Goal: Transaction & Acquisition: Subscribe to service/newsletter

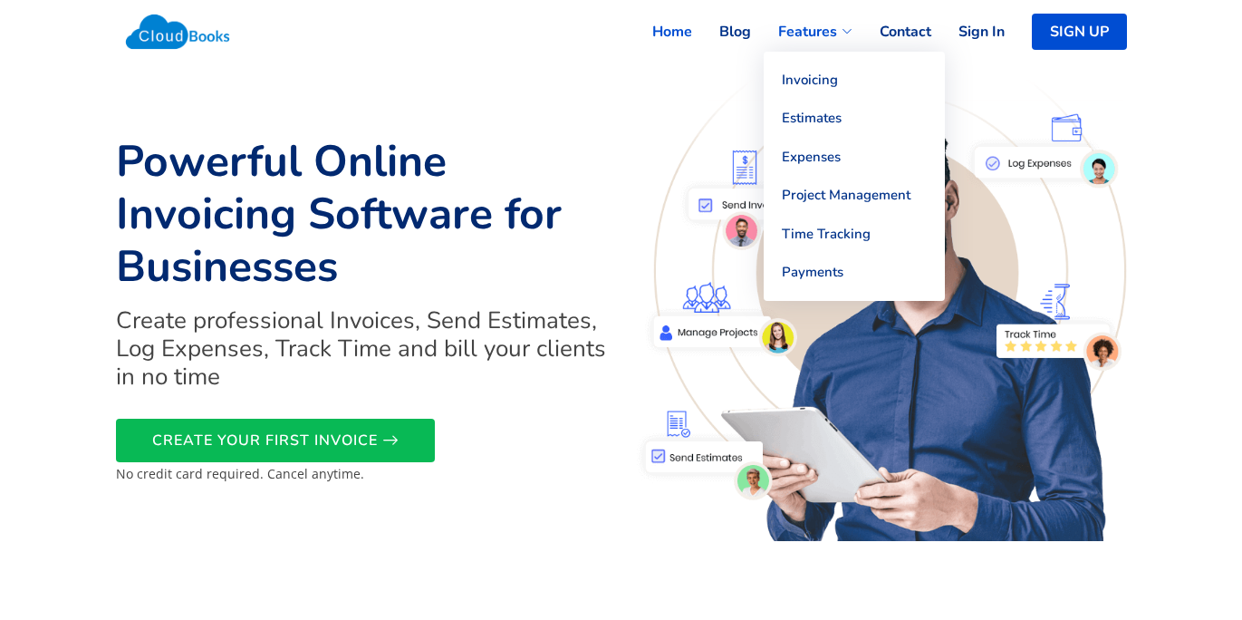
click at [815, 24] on span "Features" at bounding box center [807, 32] width 59 height 22
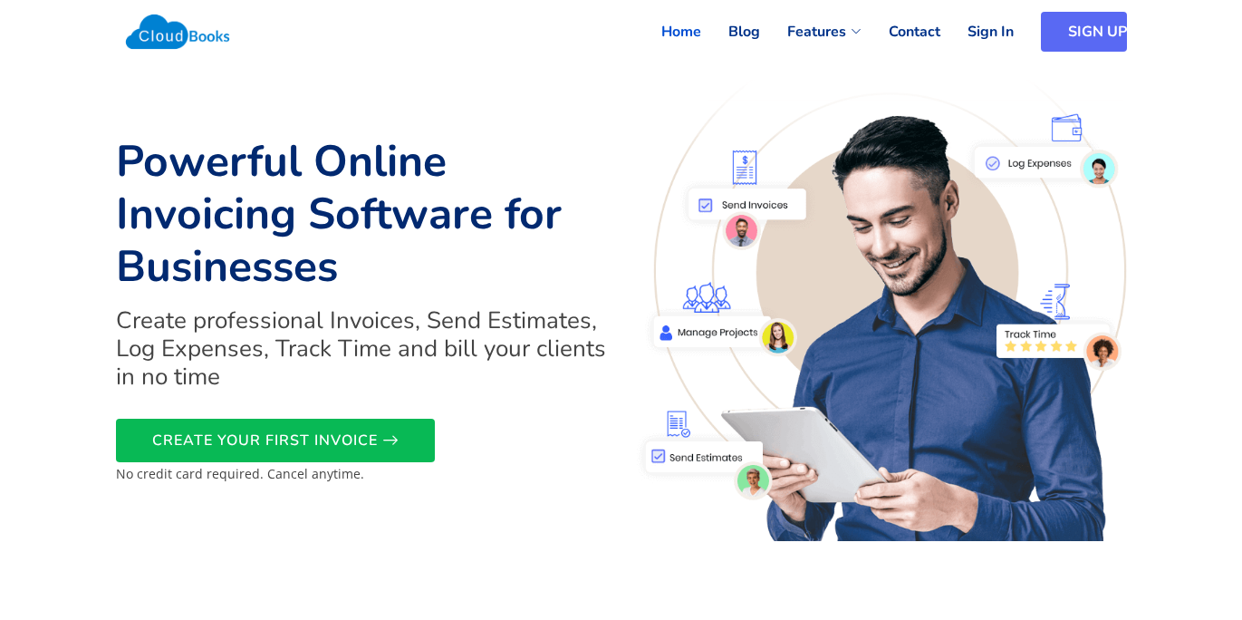
click at [1074, 39] on link "SIGN UP" at bounding box center [1084, 32] width 86 height 40
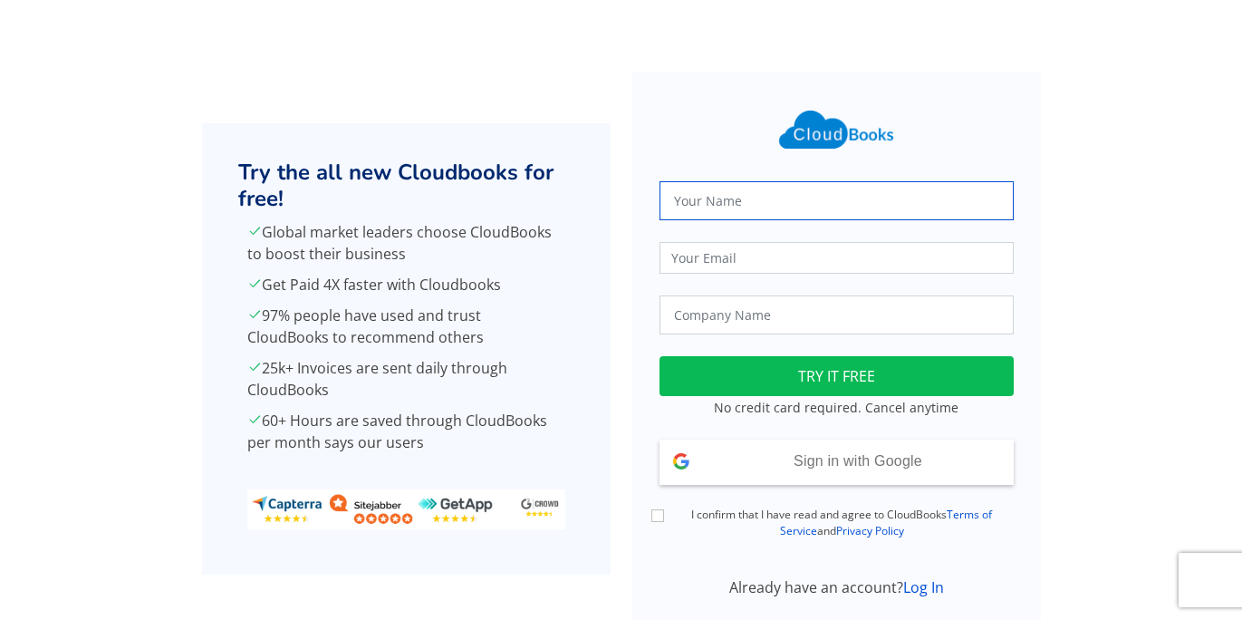
click at [671, 201] on input "text" at bounding box center [837, 200] width 354 height 39
type input "R"
type input "Erik Henrickson"
click at [688, 263] on input "email" at bounding box center [837, 258] width 354 height 32
type input "henricksonplumbing@gmail.com"
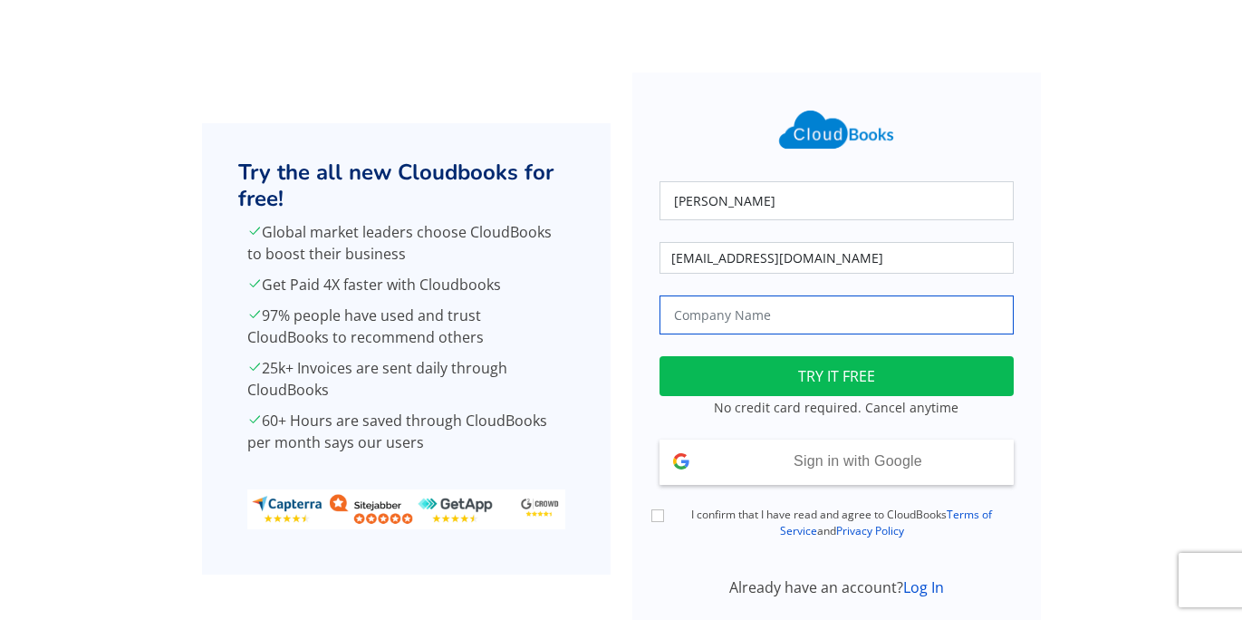
click at [733, 320] on input "text" at bounding box center [837, 314] width 354 height 39
type input "Henrickson Plumbing"
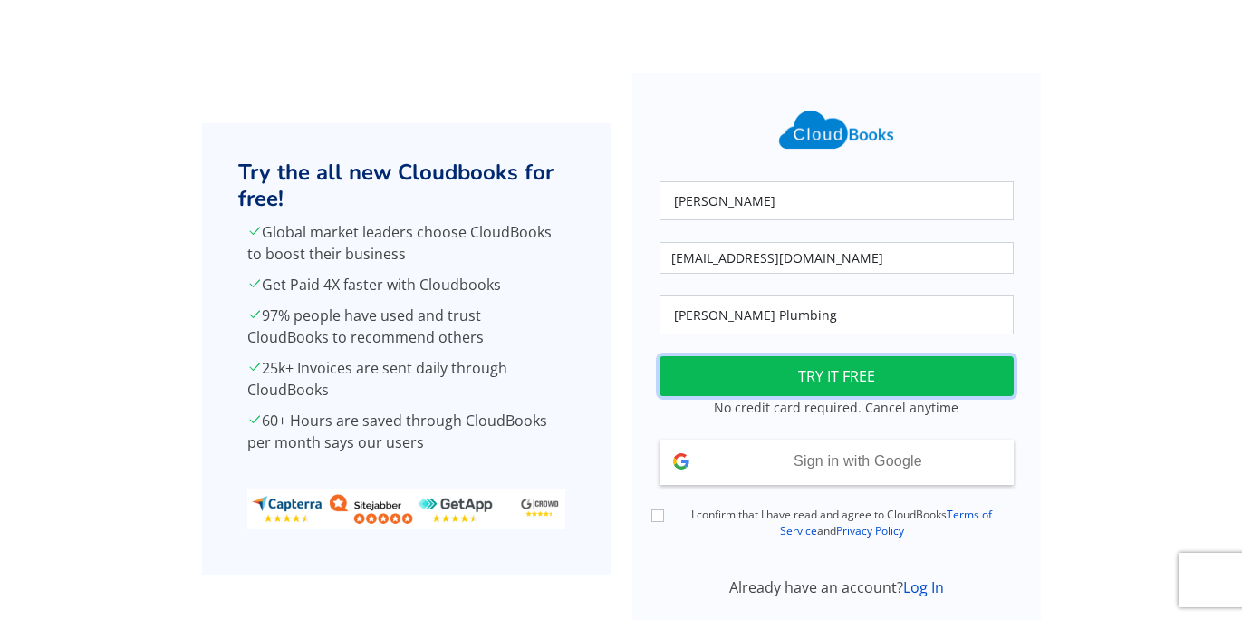
click at [737, 372] on button "TRY IT FREE" at bounding box center [837, 376] width 354 height 40
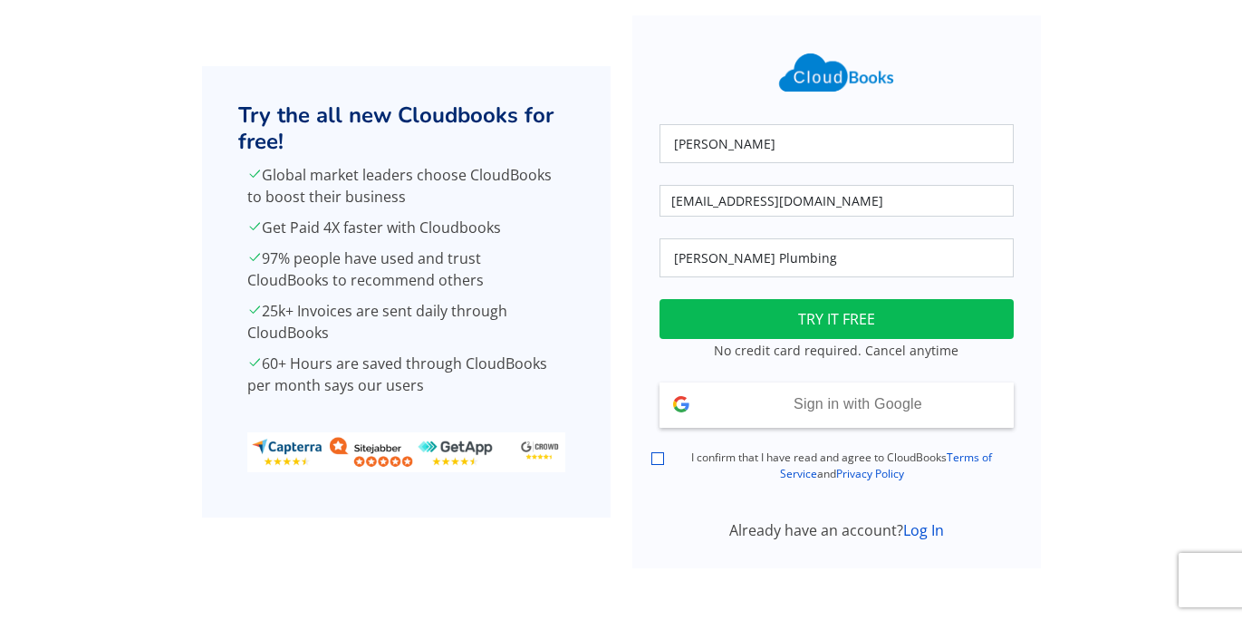
scroll to position [58, 0]
click at [654, 452] on input "I confirm that I have read and agree to CloudBooks Terms of Service and Privacy…" at bounding box center [657, 457] width 13 height 13
checkbox input "true"
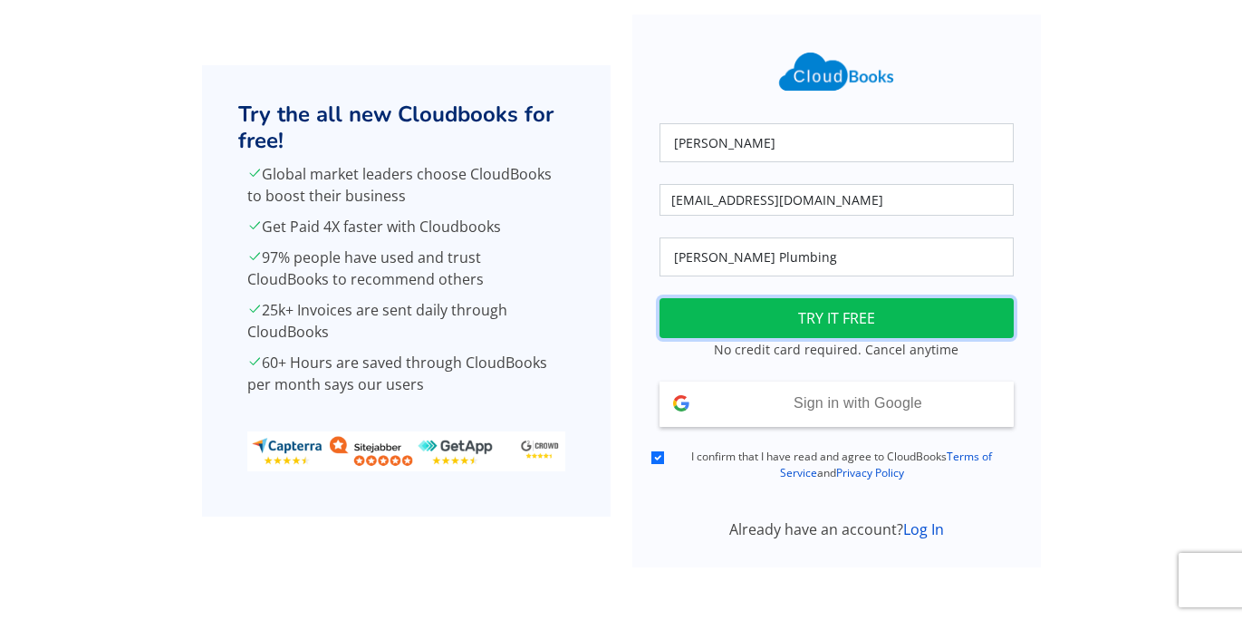
click at [697, 319] on button "TRY IT FREE" at bounding box center [837, 318] width 354 height 40
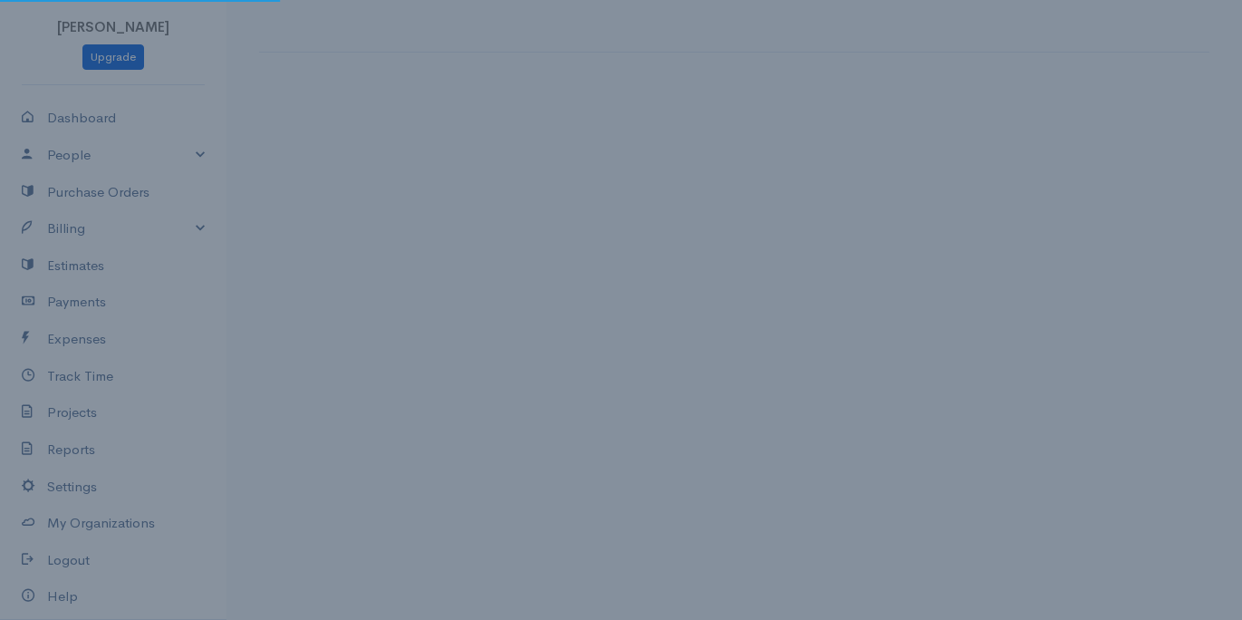
select select "[GEOGRAPHIC_DATA]"
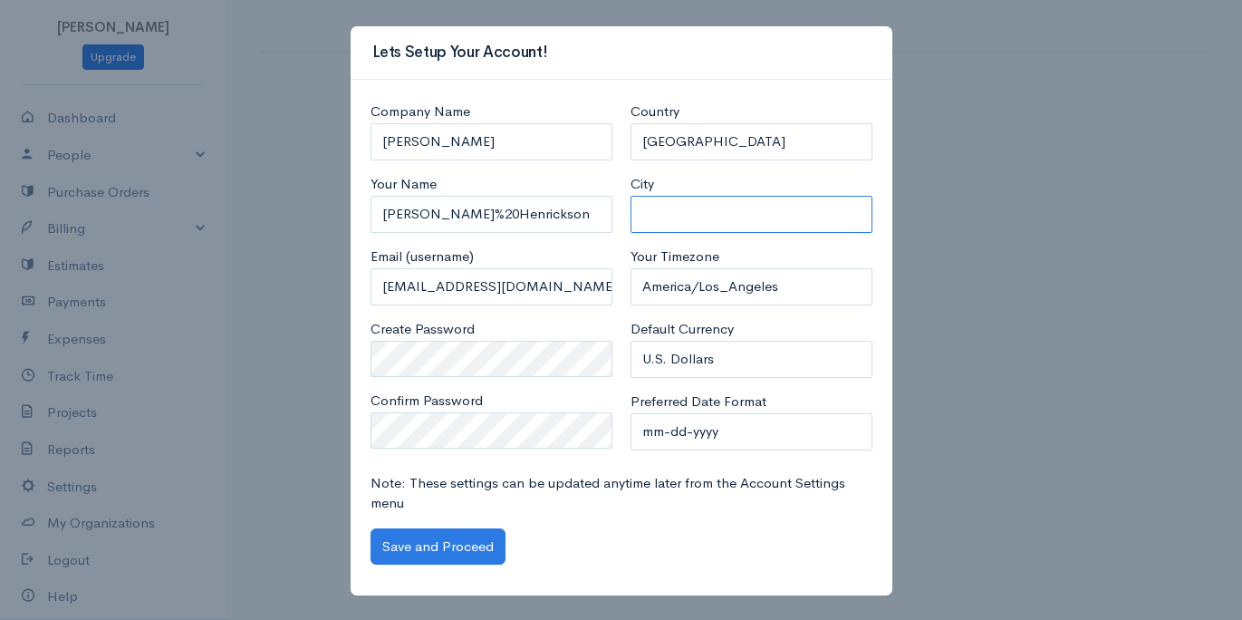
click at [656, 217] on input "City" at bounding box center [752, 214] width 242 height 37
type input "[GEOGRAPHIC_DATA]"
click at [429, 209] on input "Erik%20Henrickson" at bounding box center [492, 214] width 242 height 37
type input "Erik Henrickson"
click at [619, 179] on div "Company Name Erik Henrickson Your Name Erik Henrickson Email (username) henrick…" at bounding box center [491, 282] width 260 height 362
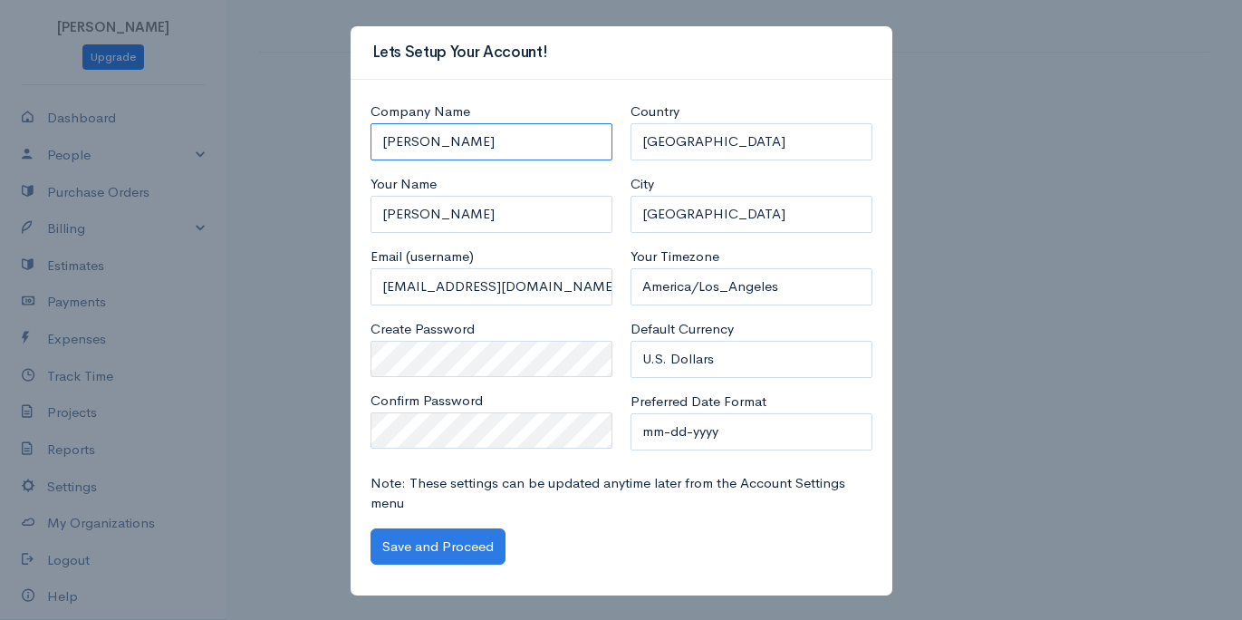
click at [408, 139] on input "Erik Henrickson" at bounding box center [492, 141] width 242 height 37
click at [463, 136] on input "Henrickson" at bounding box center [492, 141] width 242 height 37
type input "Henrickson Plumbing"
click at [342, 193] on div "Lets Setup Your Account! Company Name Henrickson Plumbing Your Name Erik Henric…" at bounding box center [621, 310] width 1242 height 620
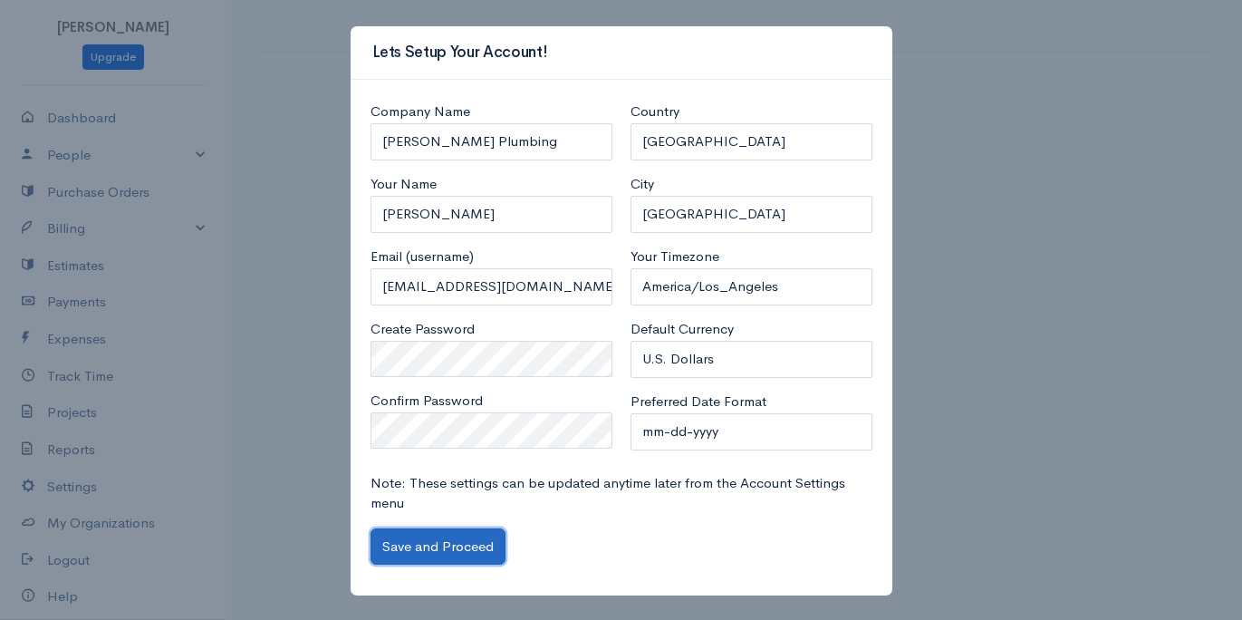
click at [395, 531] on button "Save and Proceed" at bounding box center [438, 546] width 135 height 37
click at [473, 544] on button "Save and Proceed" at bounding box center [438, 546] width 135 height 37
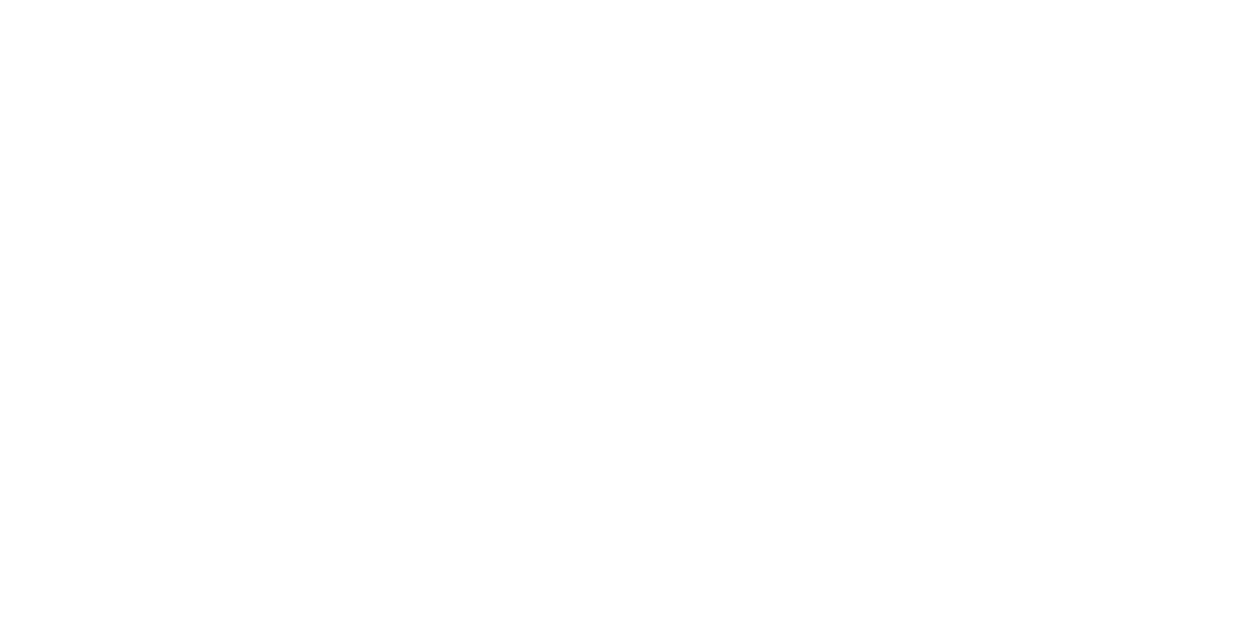
select select "365"
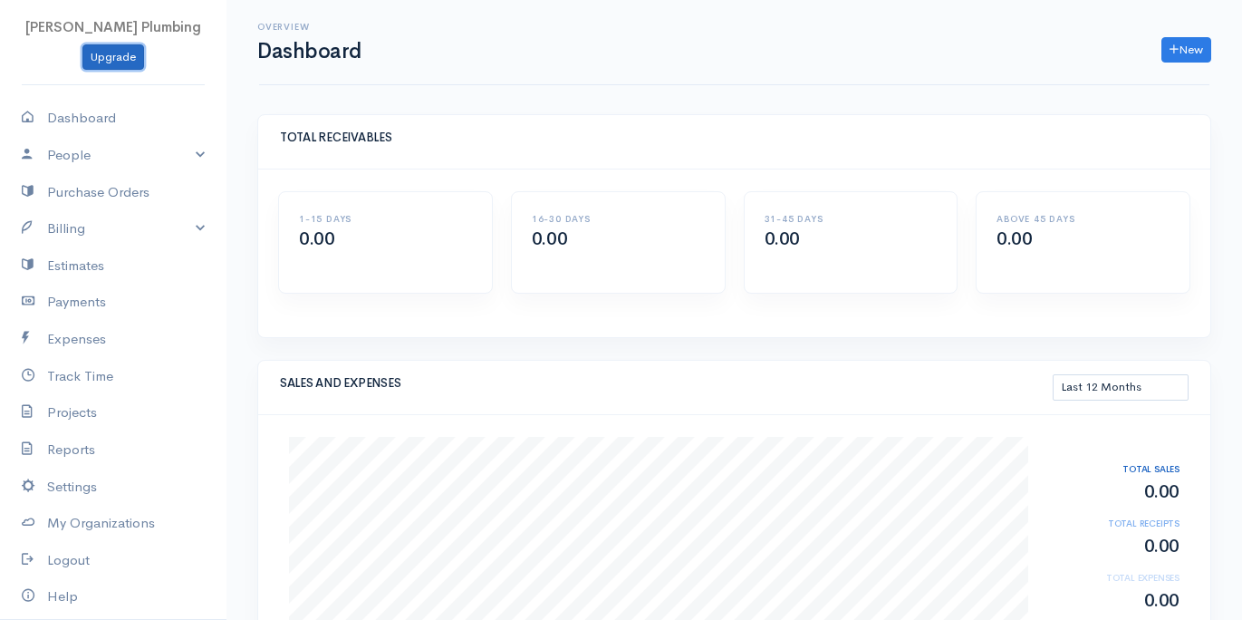
click at [125, 53] on link "Upgrade" at bounding box center [113, 57] width 62 height 26
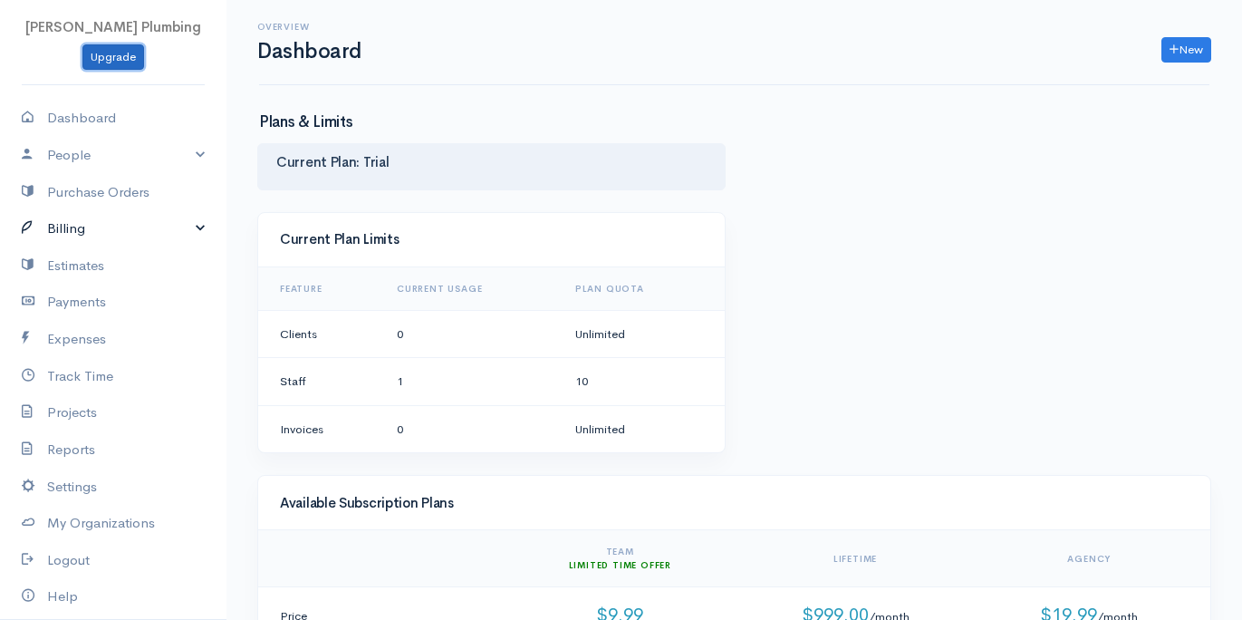
scroll to position [56, 0]
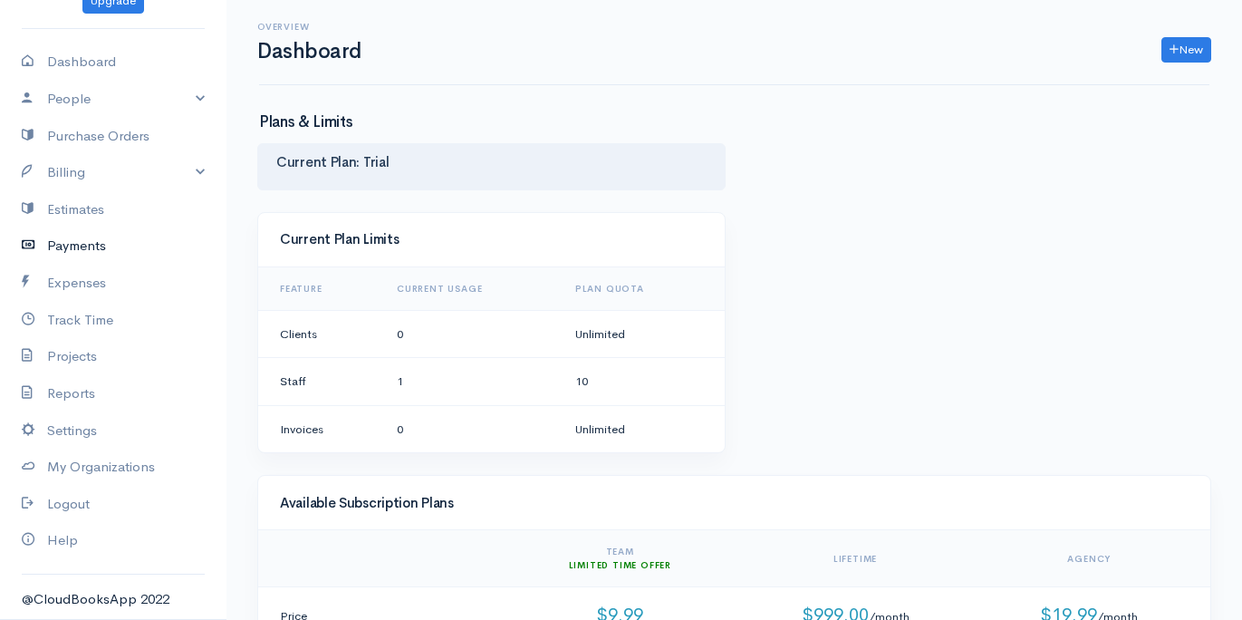
click at [84, 253] on link "Payments" at bounding box center [113, 245] width 226 height 37
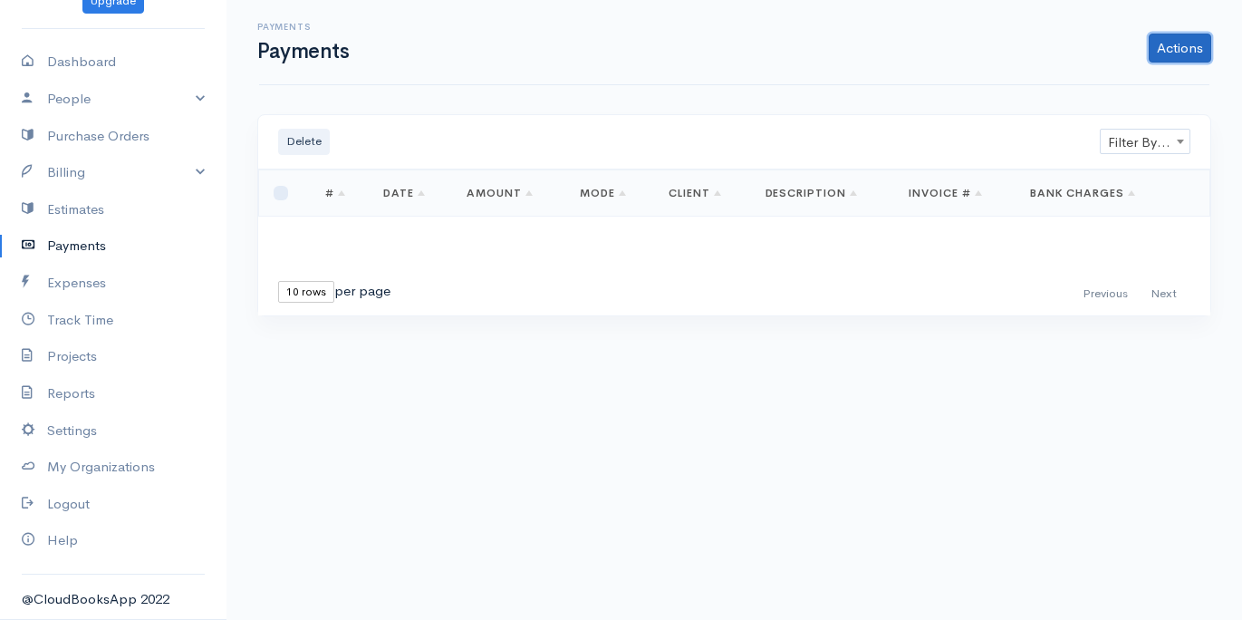
click at [1175, 54] on link "Actions" at bounding box center [1180, 48] width 63 height 29
click at [1068, 82] on link "Enter Payment" at bounding box center [1119, 86] width 187 height 32
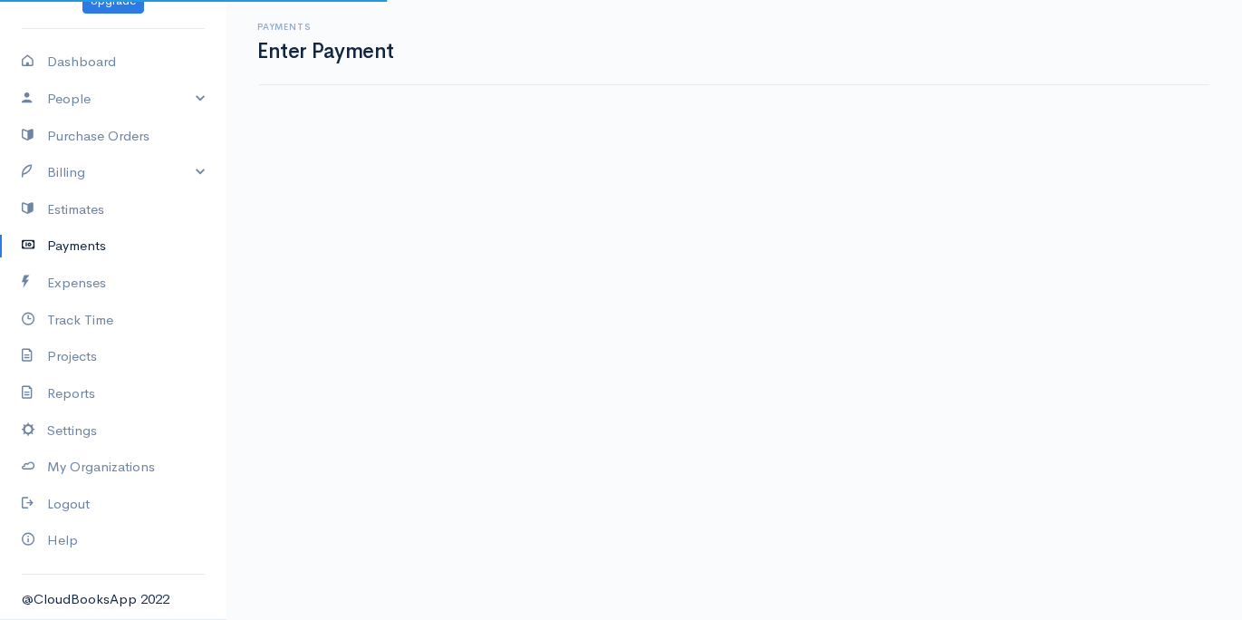
select select "2"
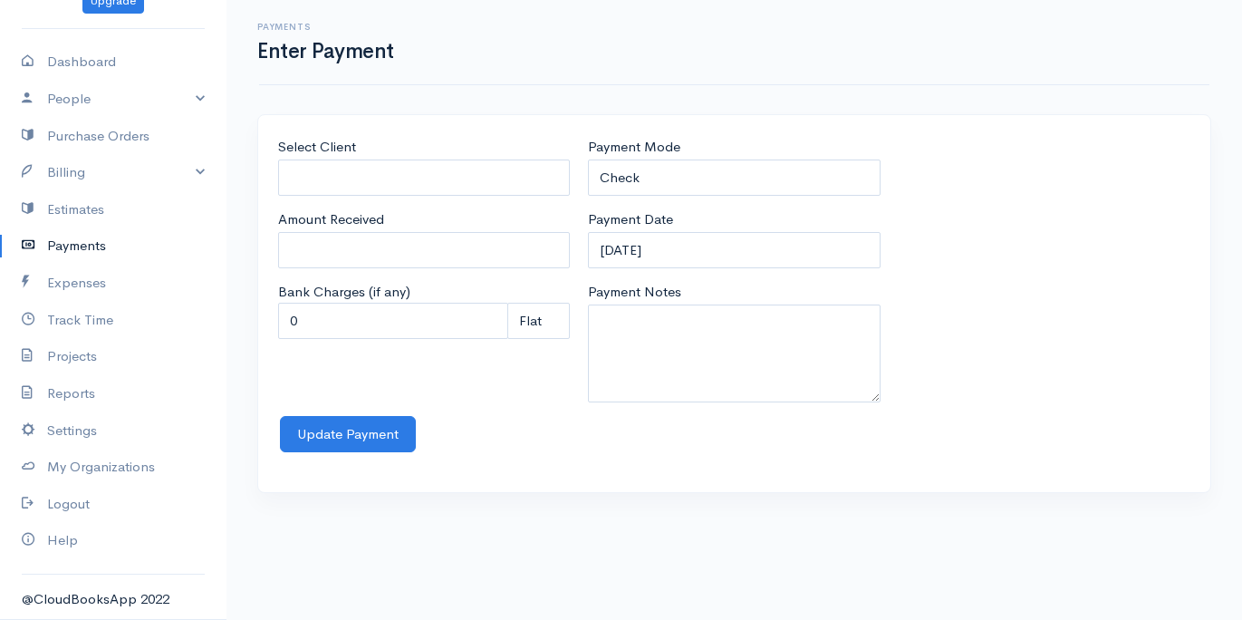
click at [246, 279] on div "Select Client Amount Received Bank Charges (if any) 0 Perc (%) Perc (%) Flat Fl…" at bounding box center [734, 314] width 1016 height 400
click at [193, 169] on link "Billing" at bounding box center [113, 172] width 226 height 37
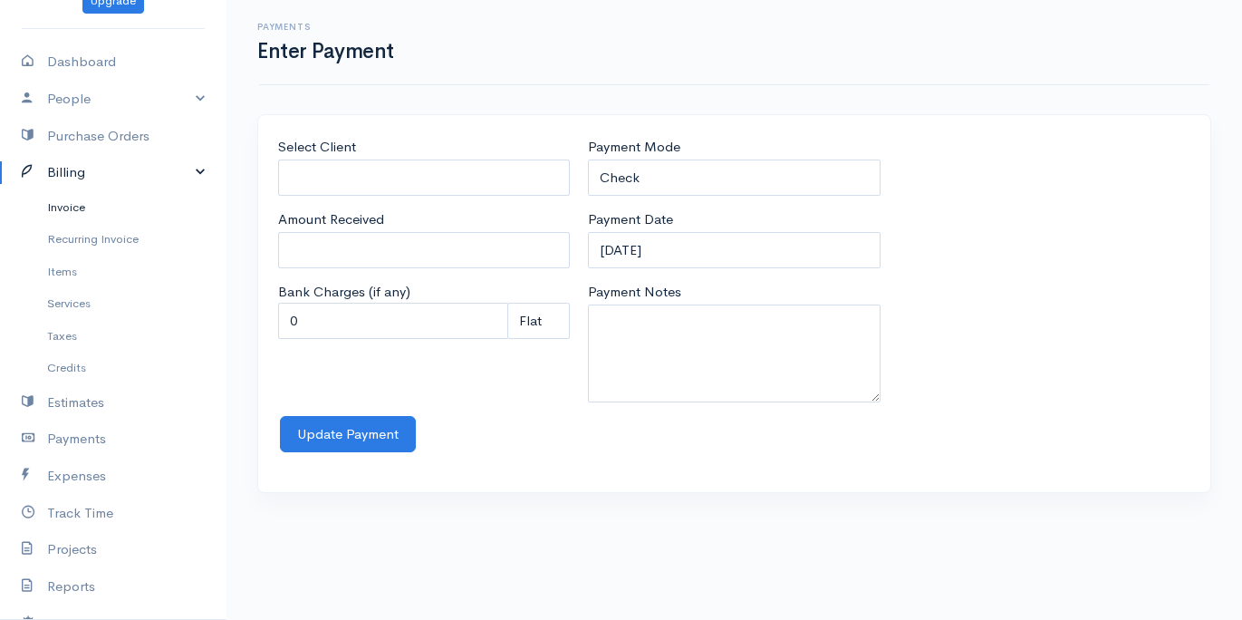
click at [78, 200] on link "Invoice" at bounding box center [113, 207] width 226 height 33
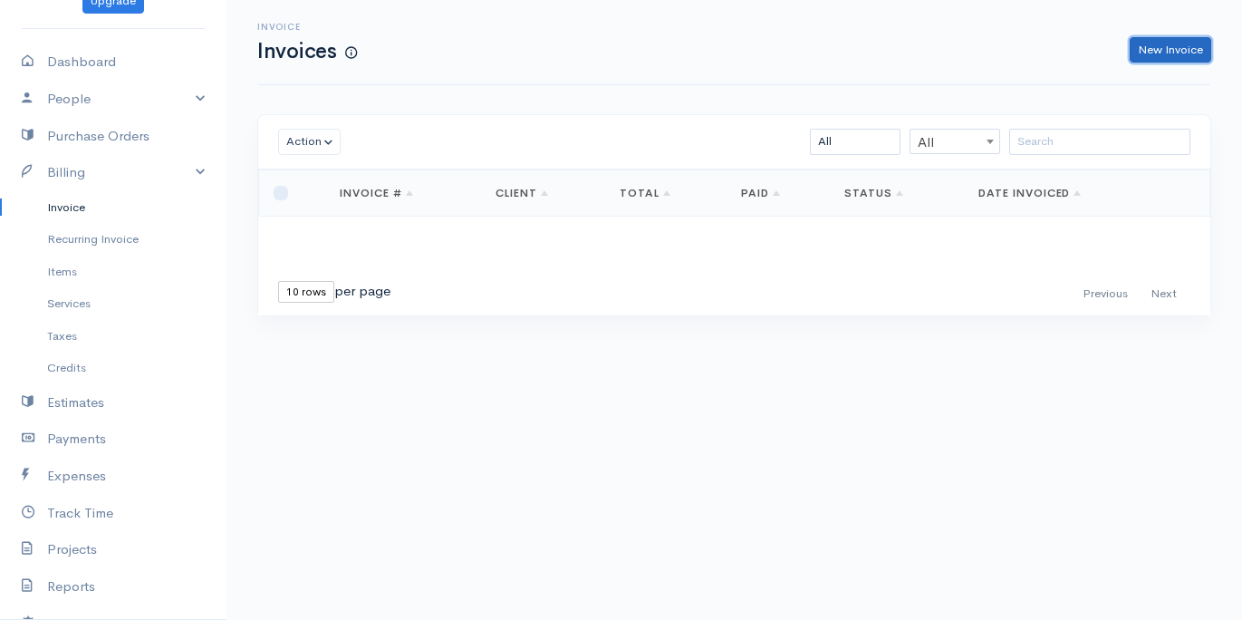
click at [1190, 49] on link "New Invoice" at bounding box center [1171, 50] width 82 height 26
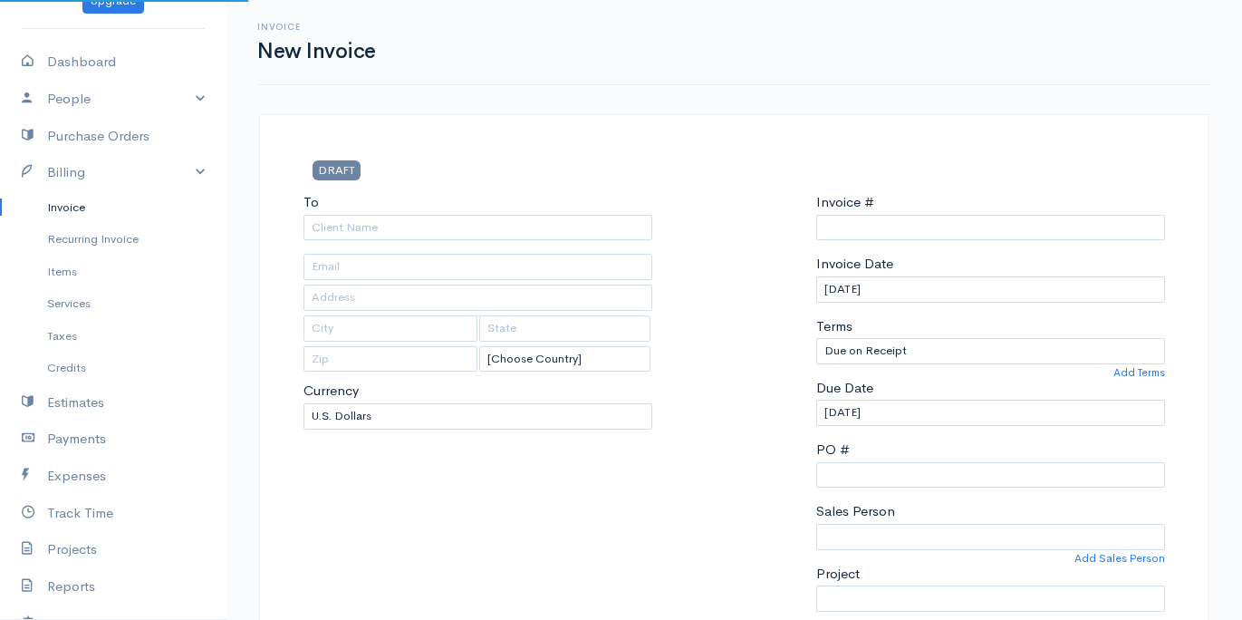
select select "[GEOGRAPHIC_DATA]"
select select "USD"
type input "0000000001"
